Goal: Task Accomplishment & Management: Complete application form

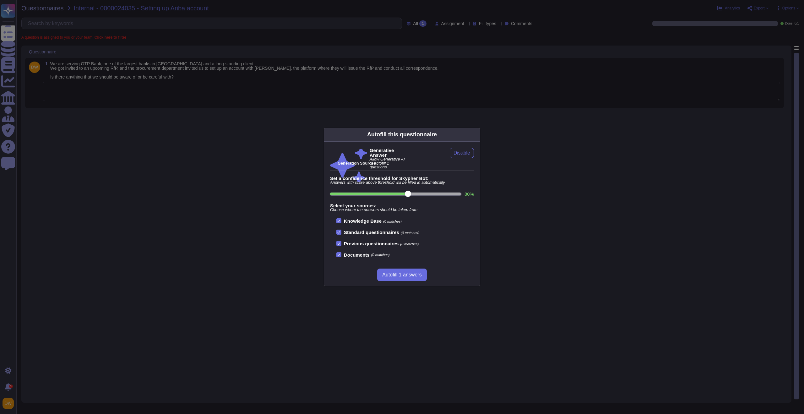
drag, startPoint x: 243, startPoint y: 155, endPoint x: 232, endPoint y: 115, distance: 42.1
click at [243, 155] on div "Autofill this questionnaire Generative Answer Allow Generative AI to autofill 1…" at bounding box center [402, 207] width 804 height 414
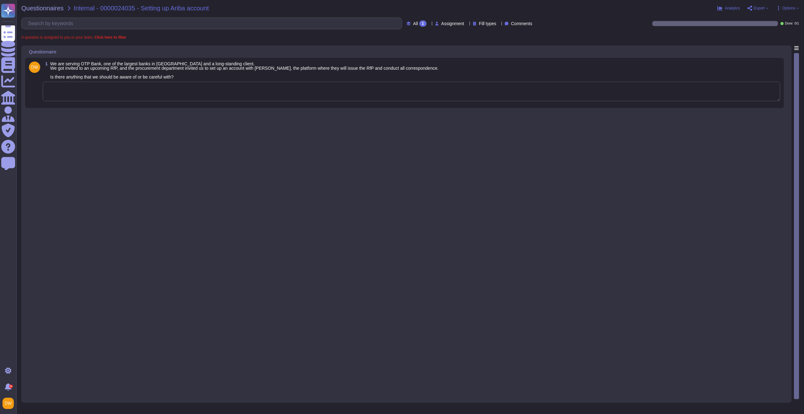
click at [227, 92] on textarea at bounding box center [411, 91] width 737 height 19
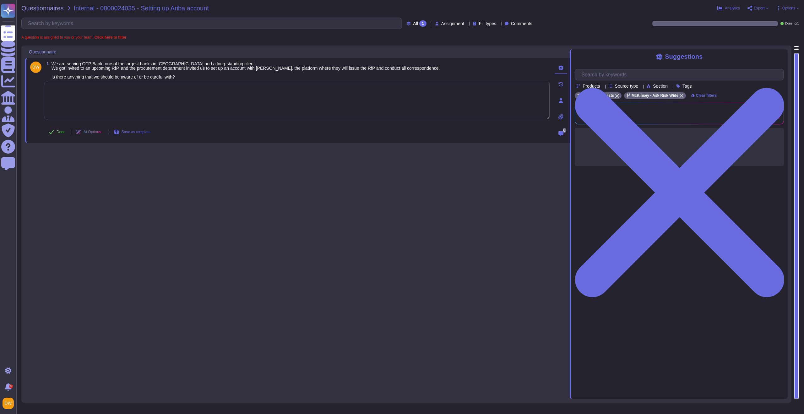
paste textarea "Ariba is a trusted platform used by multiple clients to submit these types of r…"
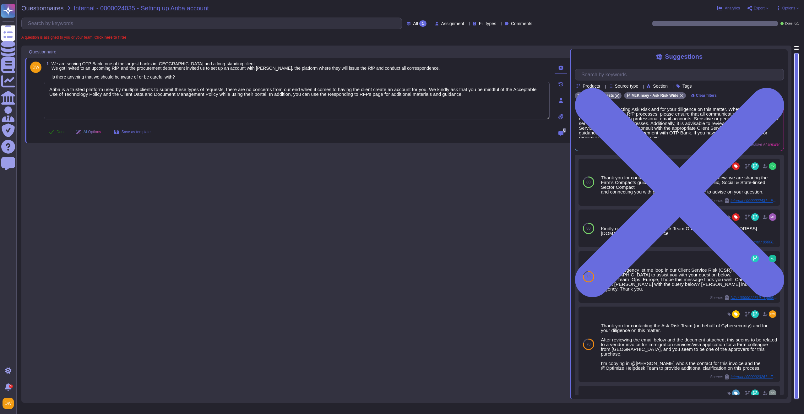
type textarea "Ariba is a trusted platform used by multiple clients to submit these types of r…"
click at [59, 132] on span "Done" at bounding box center [61, 132] width 9 height 4
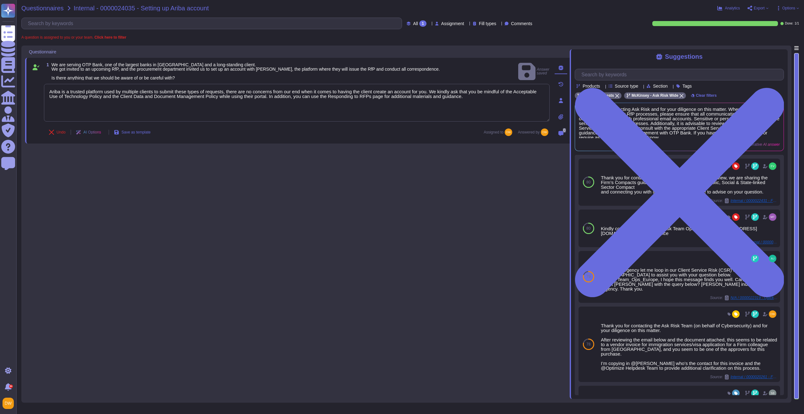
click at [41, 9] on span "Questionnaires" at bounding box center [42, 8] width 42 height 6
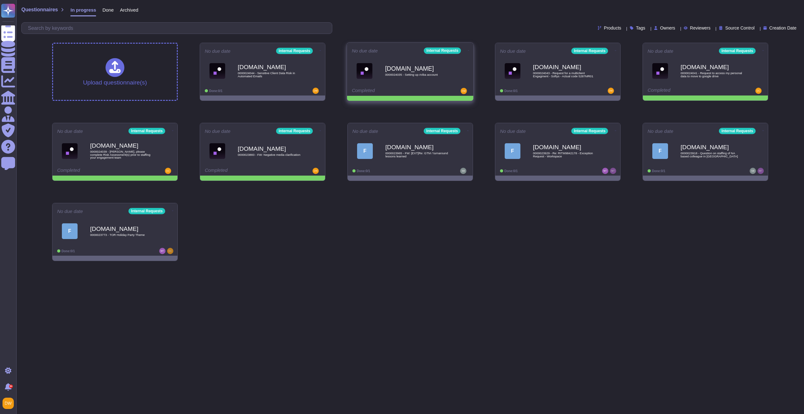
click at [468, 50] on icon at bounding box center [468, 50] width 1 height 0
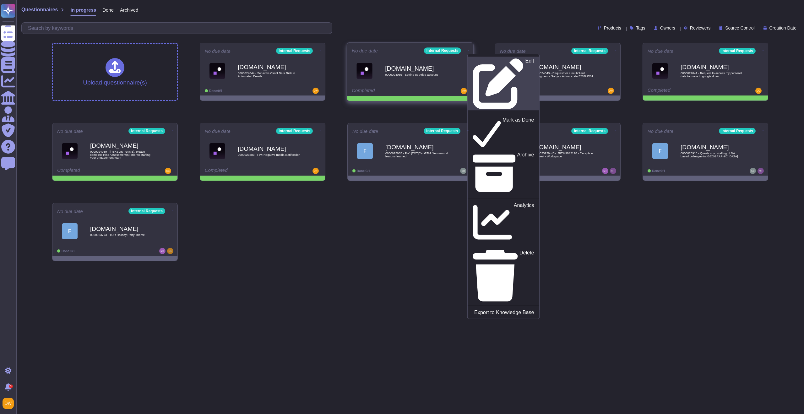
click at [473, 60] on icon at bounding box center [498, 83] width 51 height 51
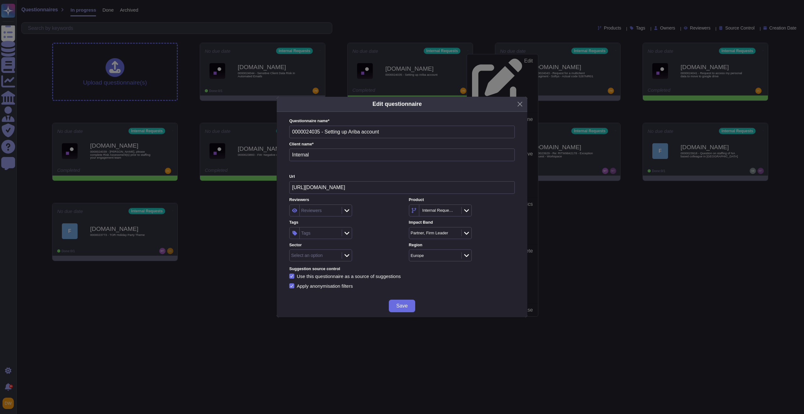
click at [319, 236] on div "Tags" at bounding box center [320, 232] width 41 height 11
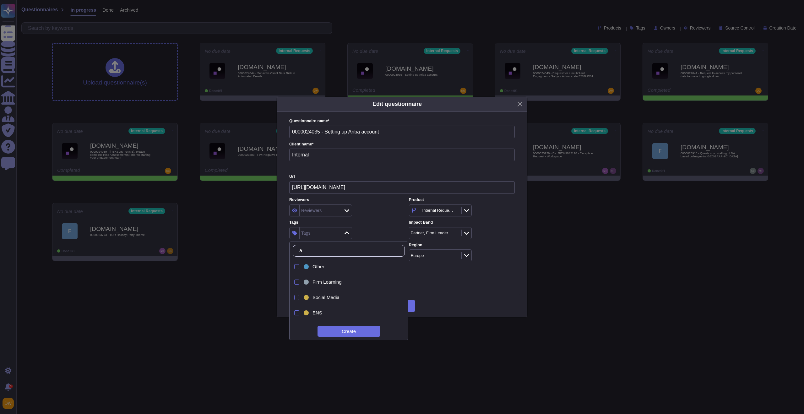
type input "as"
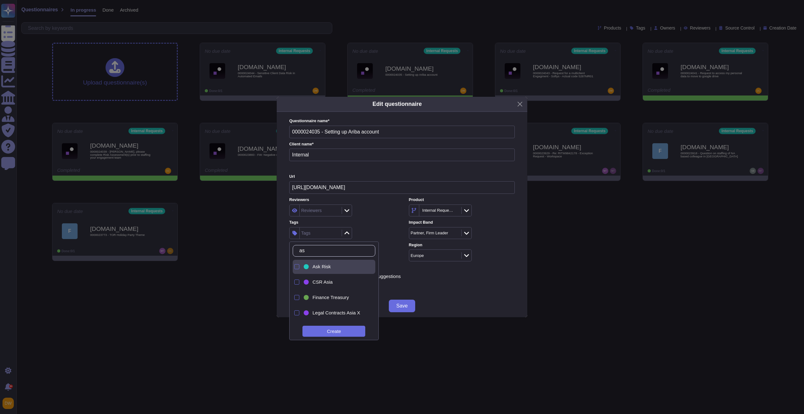
click at [319, 268] on span "Ask Risk" at bounding box center [321, 267] width 18 height 6
click at [383, 207] on div "Reviewers" at bounding box center [342, 210] width 106 height 12
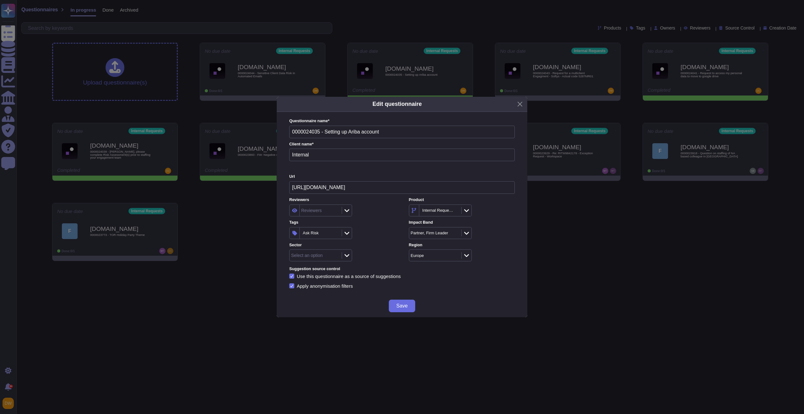
click at [397, 302] on button "Save" at bounding box center [402, 306] width 26 height 13
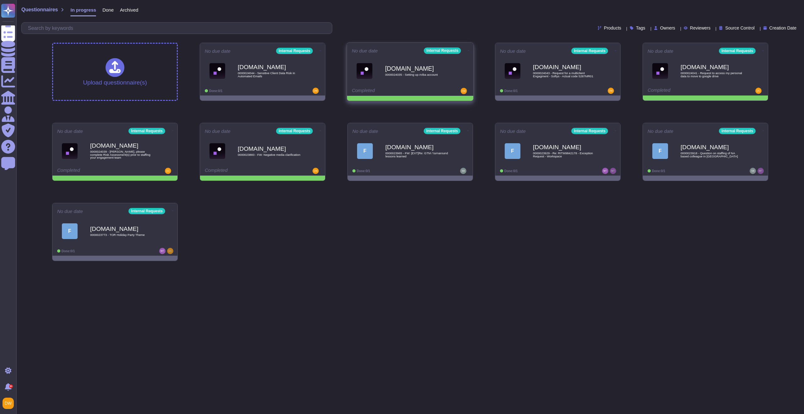
click at [468, 50] on icon at bounding box center [468, 51] width 1 height 2
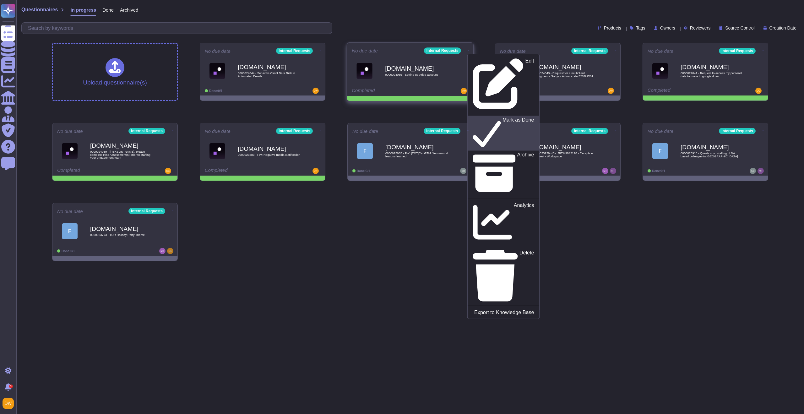
click at [473, 121] on icon at bounding box center [487, 134] width 28 height 26
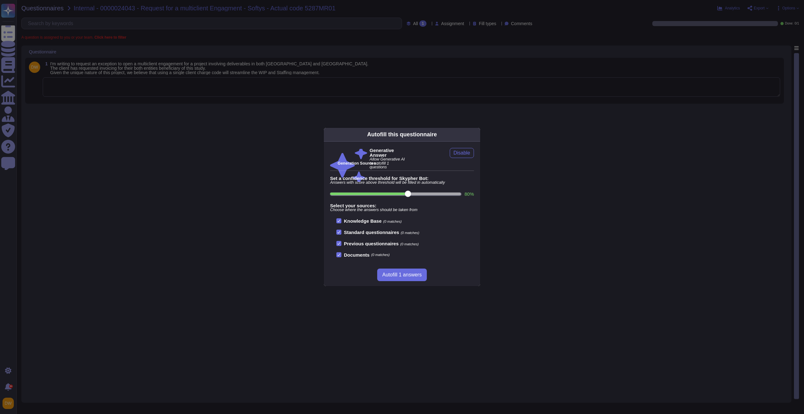
click at [206, 100] on div "Autofill this questionnaire Generative Answer Allow Generative AI to autofill 1…" at bounding box center [402, 207] width 804 height 414
click at [207, 97] on div "Autofill this questionnaire Generative Answer Allow Generative AI to autofill 1…" at bounding box center [402, 207] width 804 height 414
click at [208, 93] on div "Autofill this questionnaire Generative Answer Allow Generative AI to autofill 1…" at bounding box center [402, 207] width 804 height 414
click at [209, 83] on div "Autofill this questionnaire Generative Answer Allow Generative AI to autofill 1…" at bounding box center [402, 207] width 804 height 414
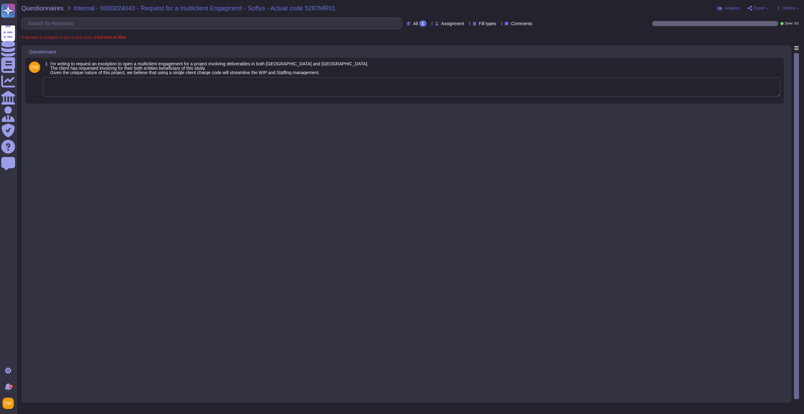
click at [189, 91] on textarea at bounding box center [411, 86] width 737 height 19
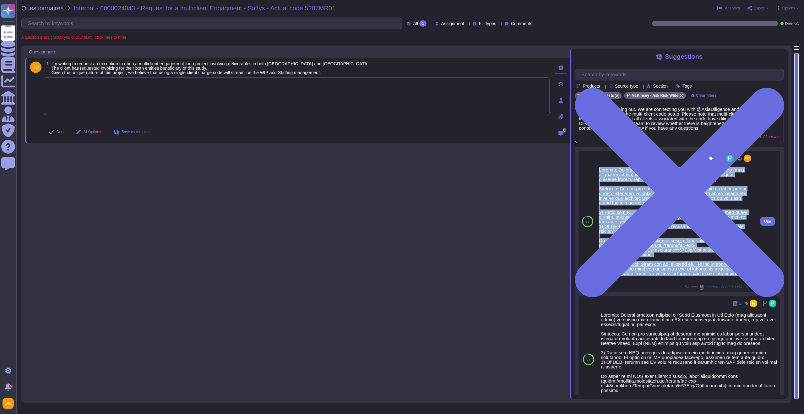
drag, startPoint x: 598, startPoint y: 169, endPoint x: 682, endPoint y: 276, distance: 136.2
click at [682, 278] on div at bounding box center [676, 223] width 154 height 113
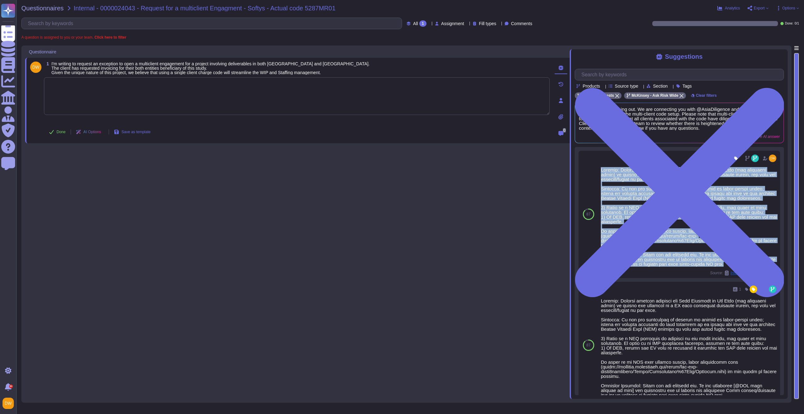
copy div "Context: Finance contact includes the Risk Helpdesk or Ask Risk (and diligence …"
